Goal: Information Seeking & Learning: Understand process/instructions

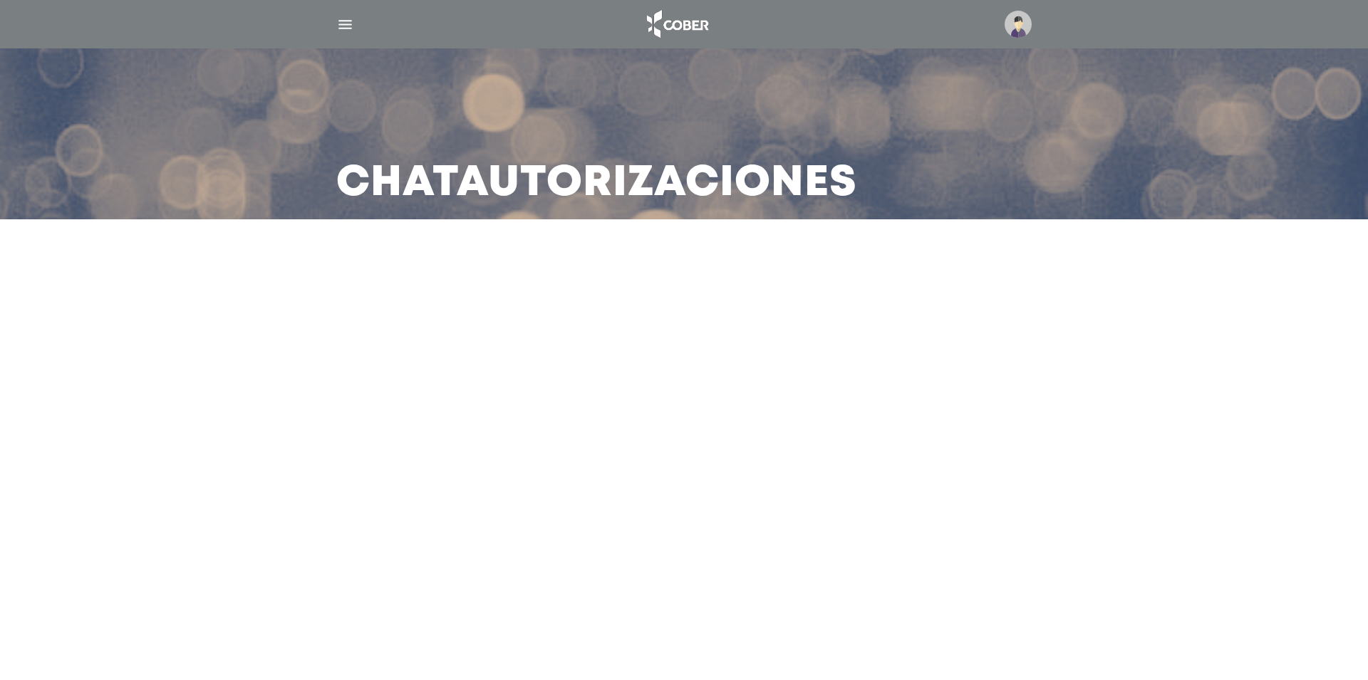
click at [345, 25] on img "button" at bounding box center [345, 25] width 18 height 18
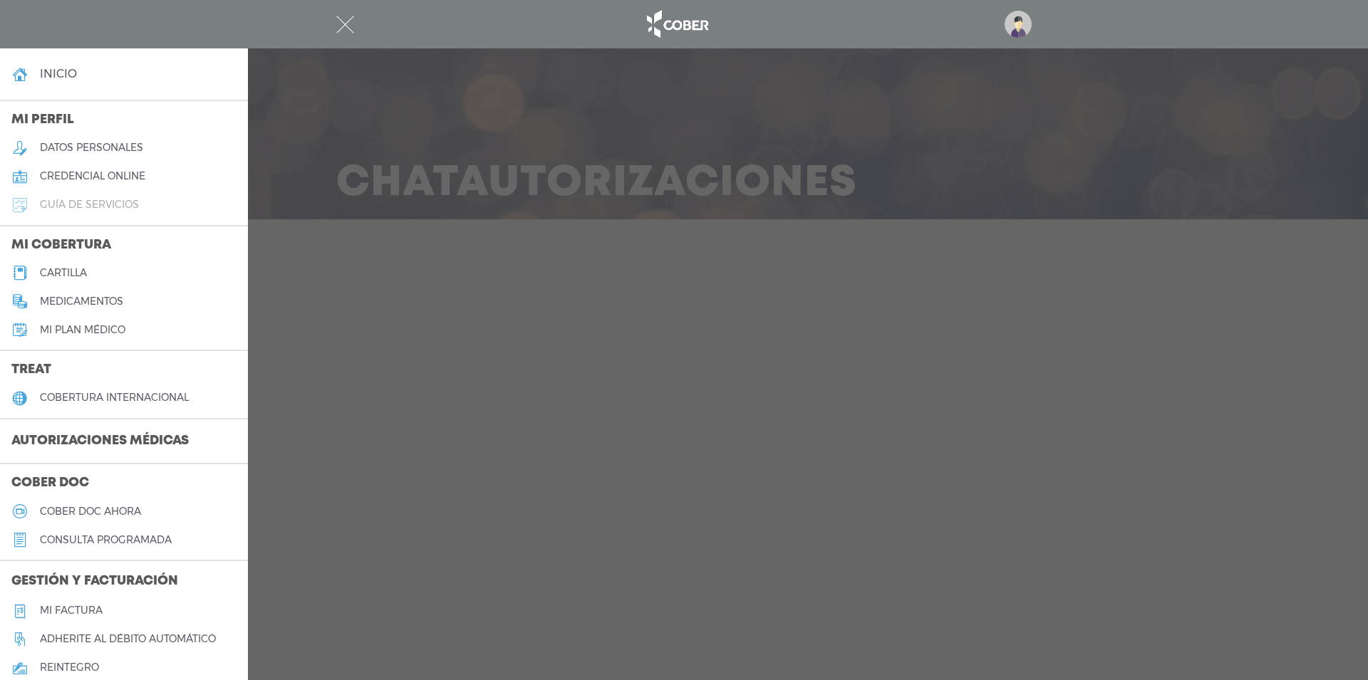
click at [54, 204] on h5 "guía de servicios" at bounding box center [89, 205] width 99 height 12
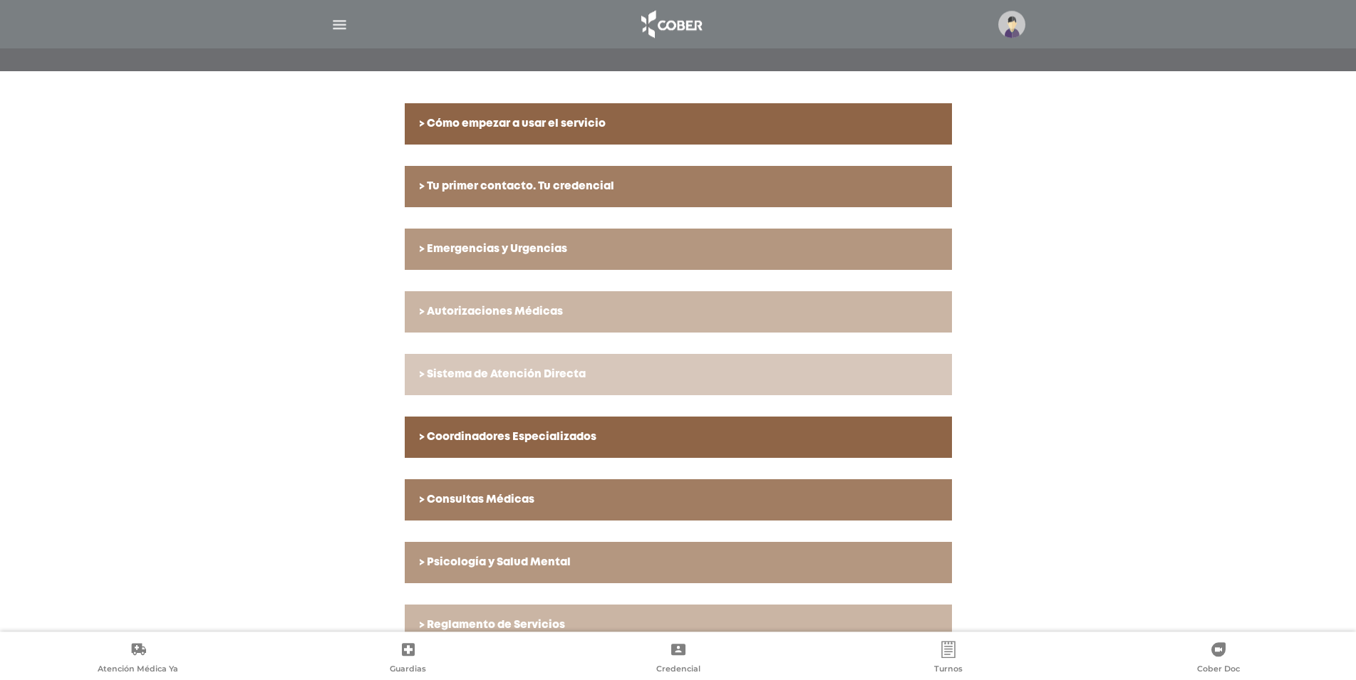
scroll to position [302, 0]
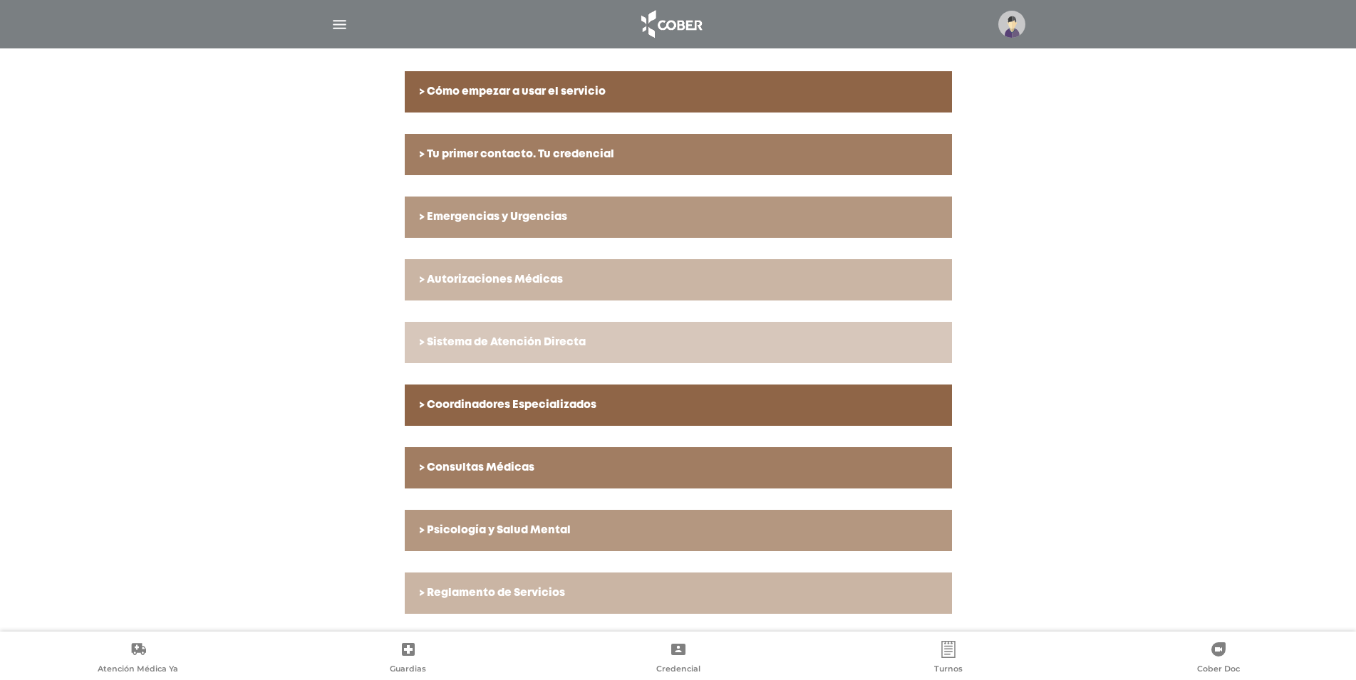
click at [485, 269] on link "> Autorizaciones Médicas" at bounding box center [678, 279] width 547 height 41
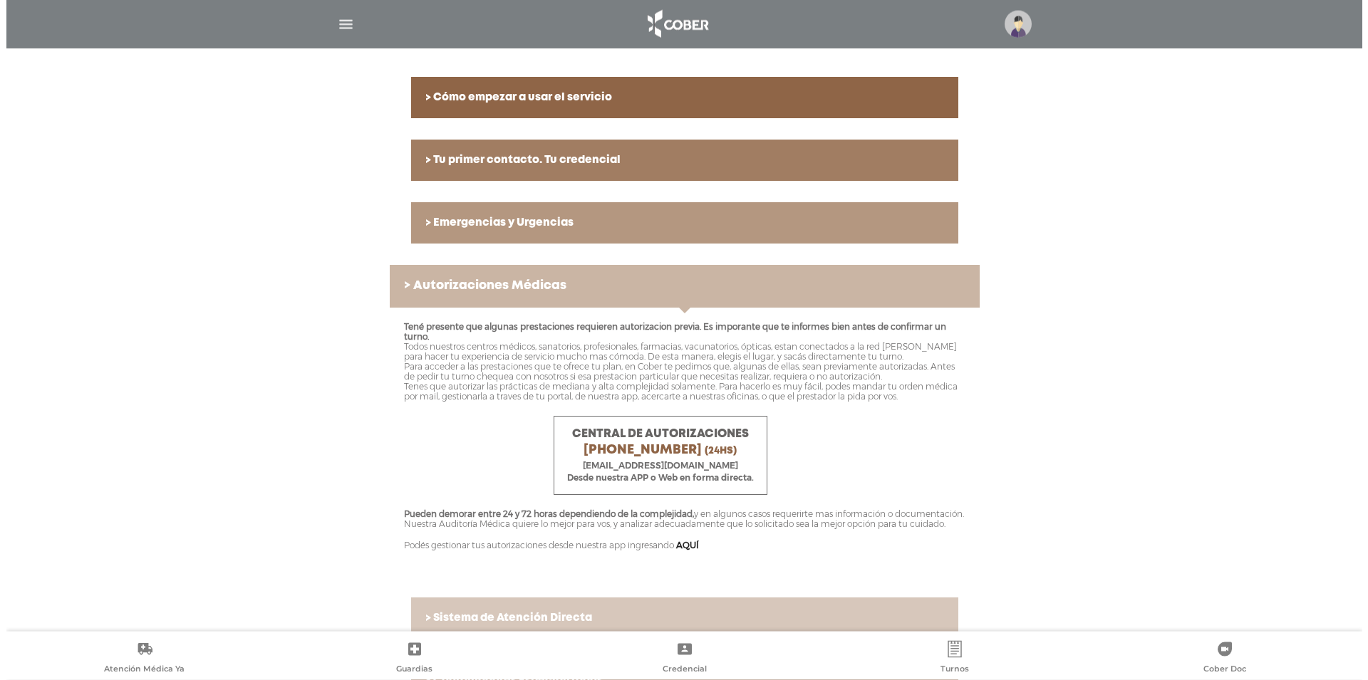
scroll to position [108, 0]
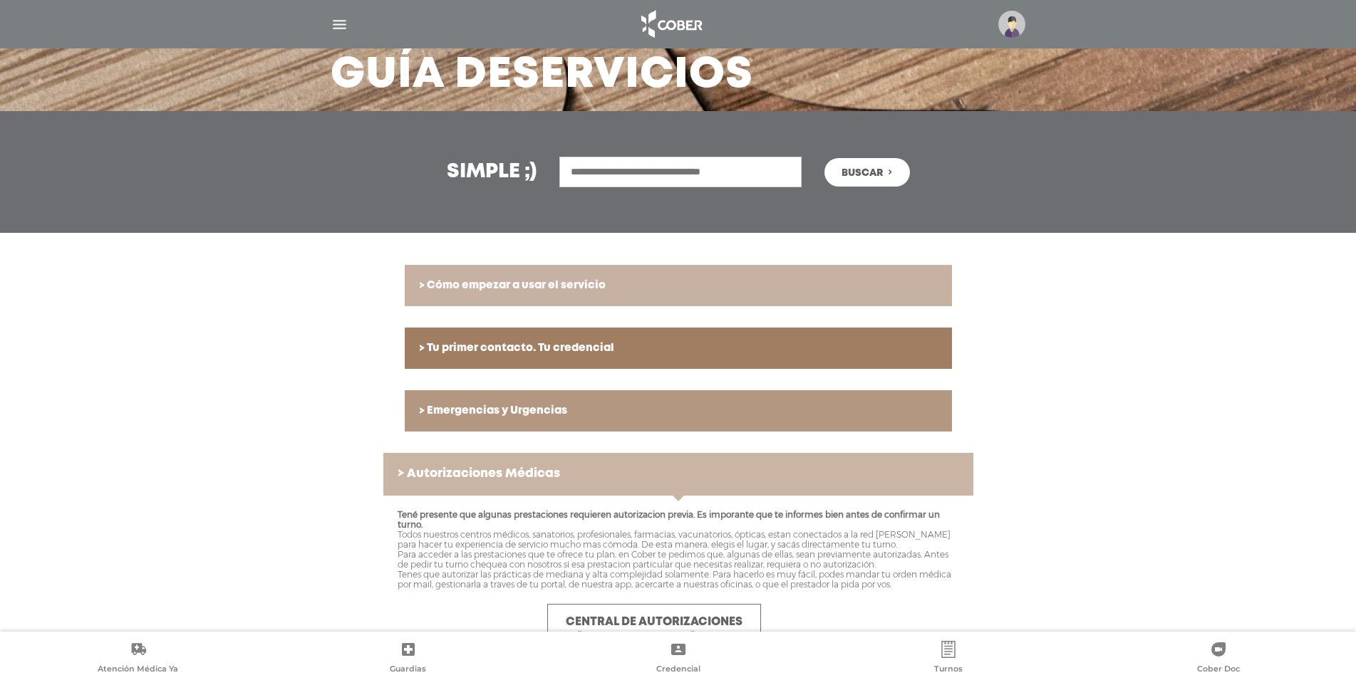
click at [514, 288] on h6 "> Cómo empezar a usar el servicio" at bounding box center [678, 285] width 519 height 13
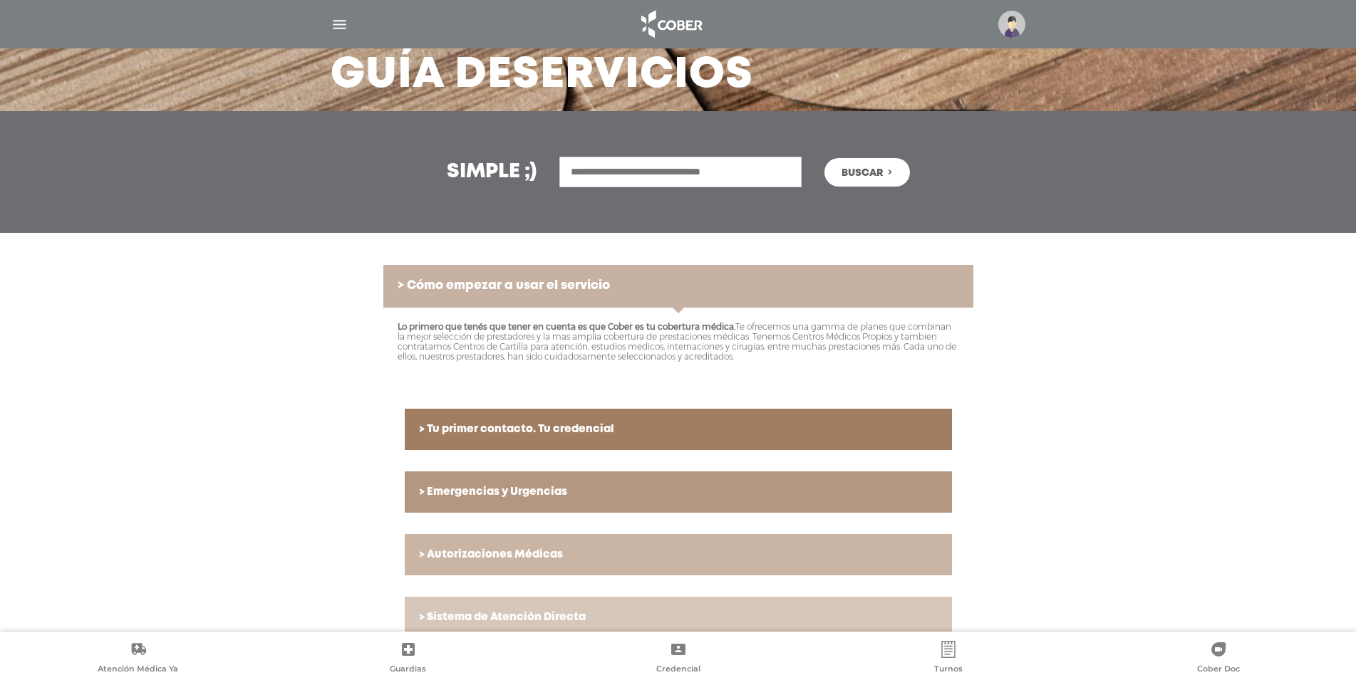
click at [514, 288] on h6 "> Cómo empezar a usar el servicio" at bounding box center [678, 286] width 561 height 14
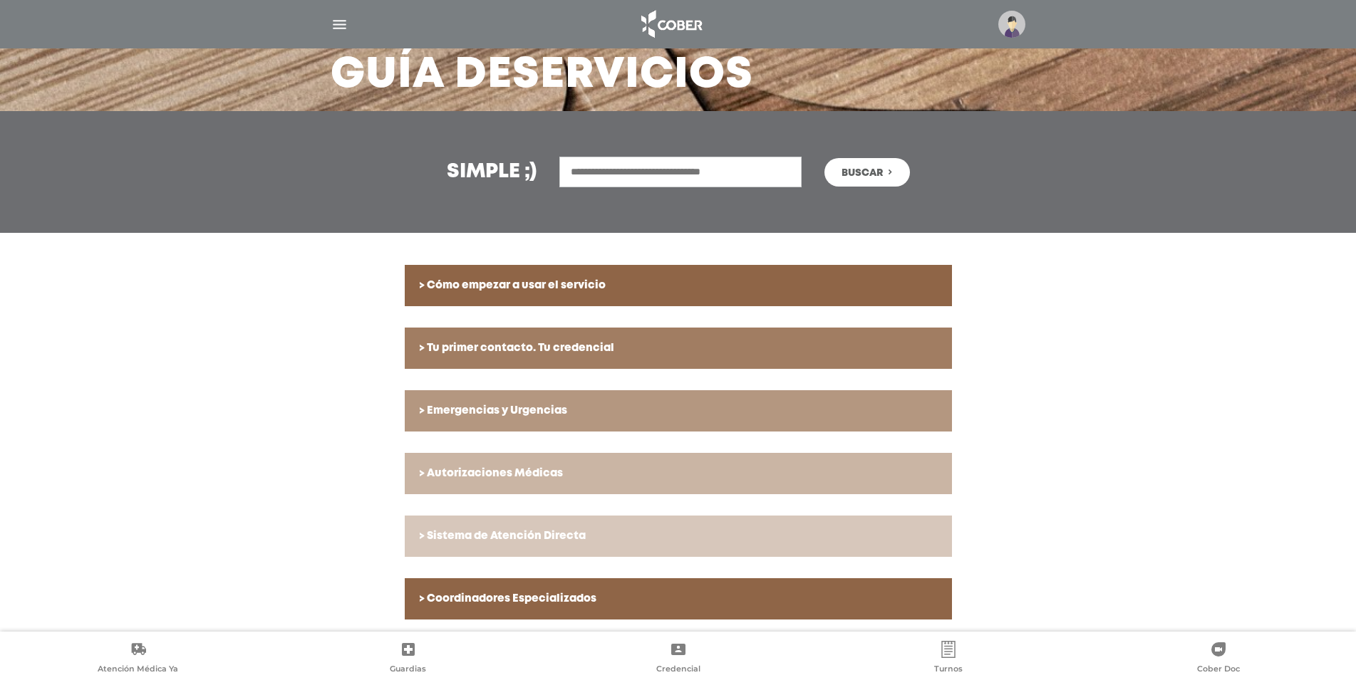
click at [335, 26] on img "button" at bounding box center [340, 25] width 18 height 18
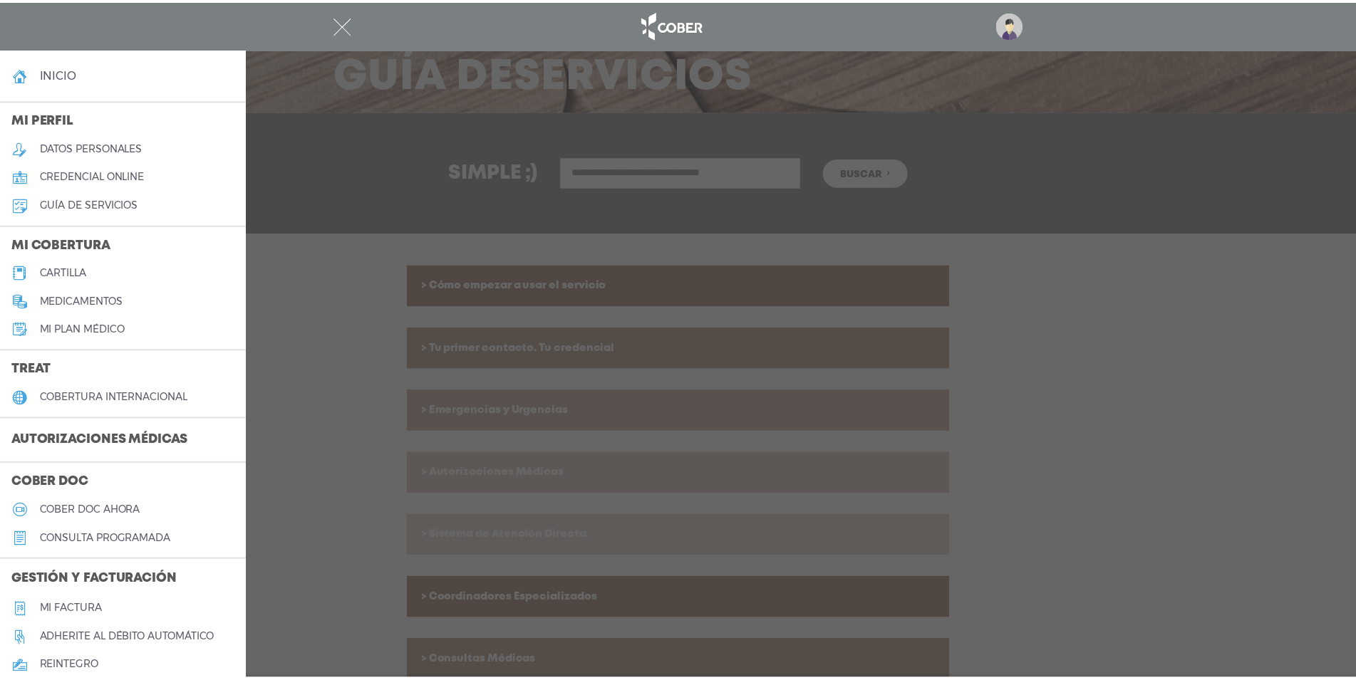
scroll to position [419, 0]
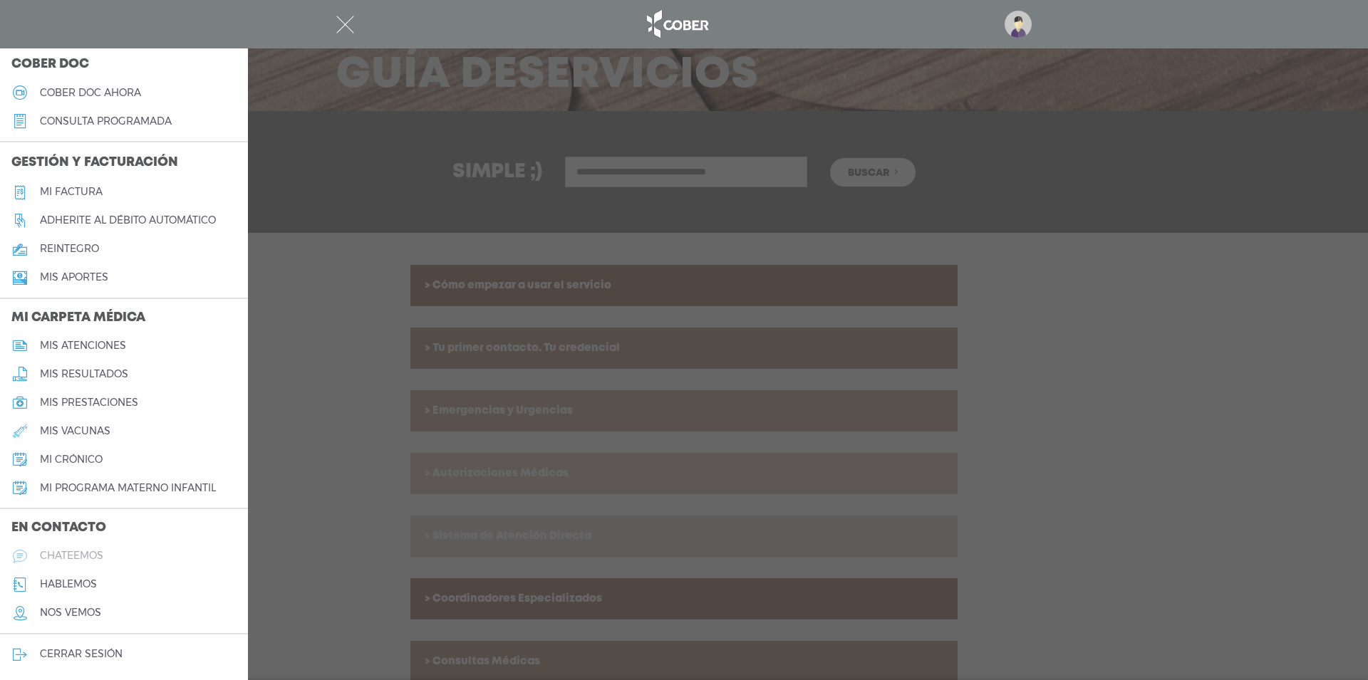
click at [65, 554] on h5 "chateemos" at bounding box center [71, 556] width 63 height 12
